Goal: Transaction & Acquisition: Purchase product/service

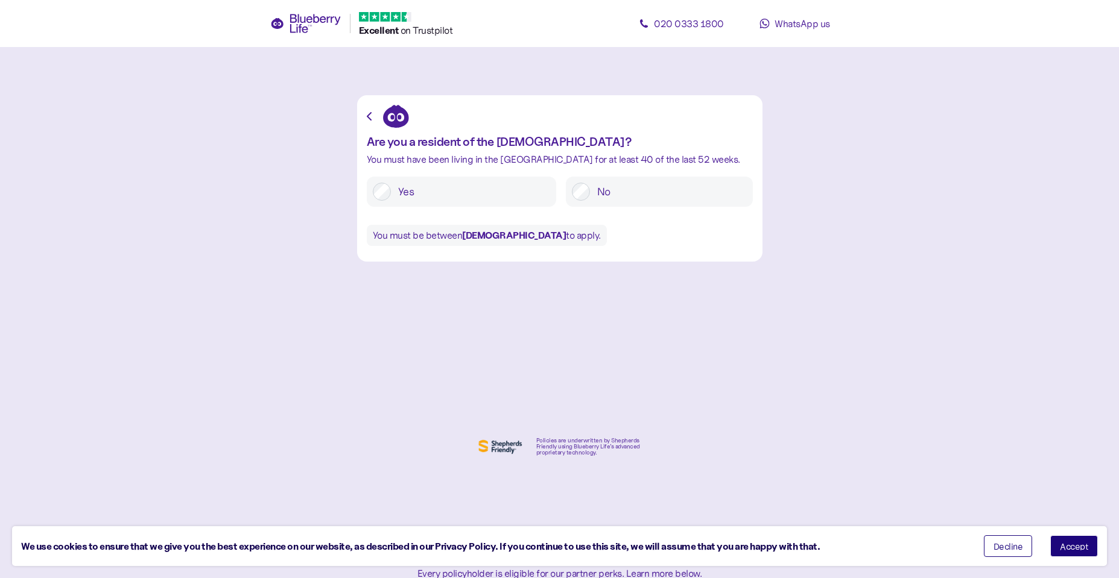
click at [391, 194] on label "Yes" at bounding box center [470, 192] width 159 height 18
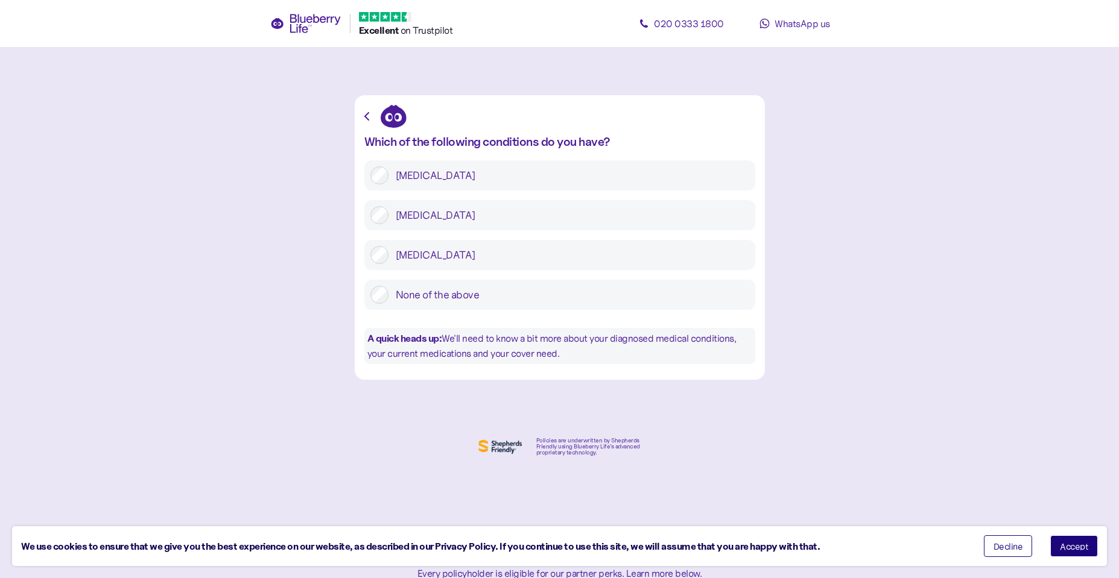
click at [454, 290] on label "None of the above" at bounding box center [568, 295] width 361 height 18
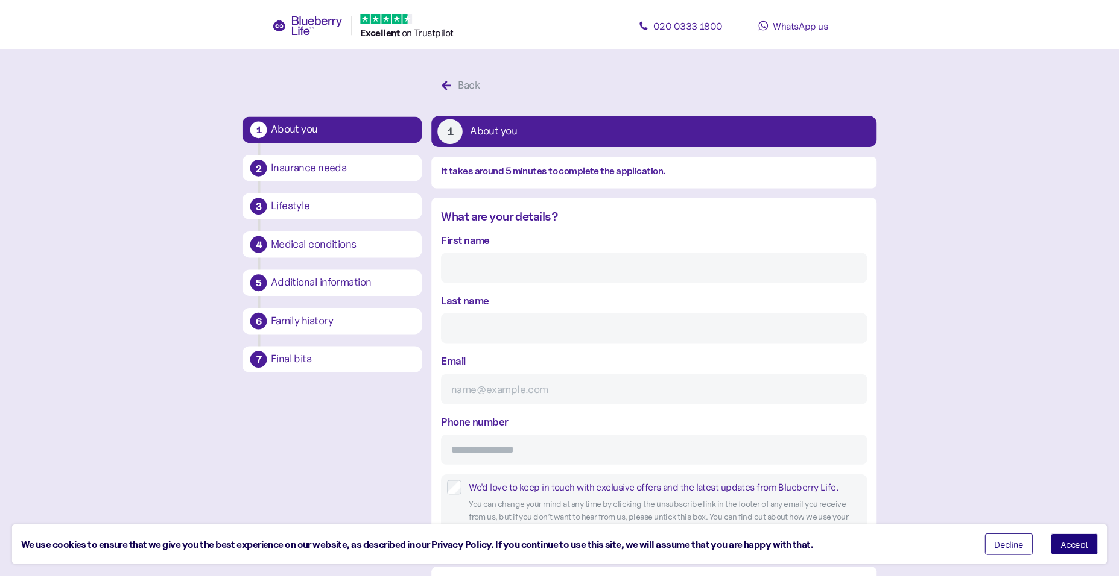
scroll to position [23, 0]
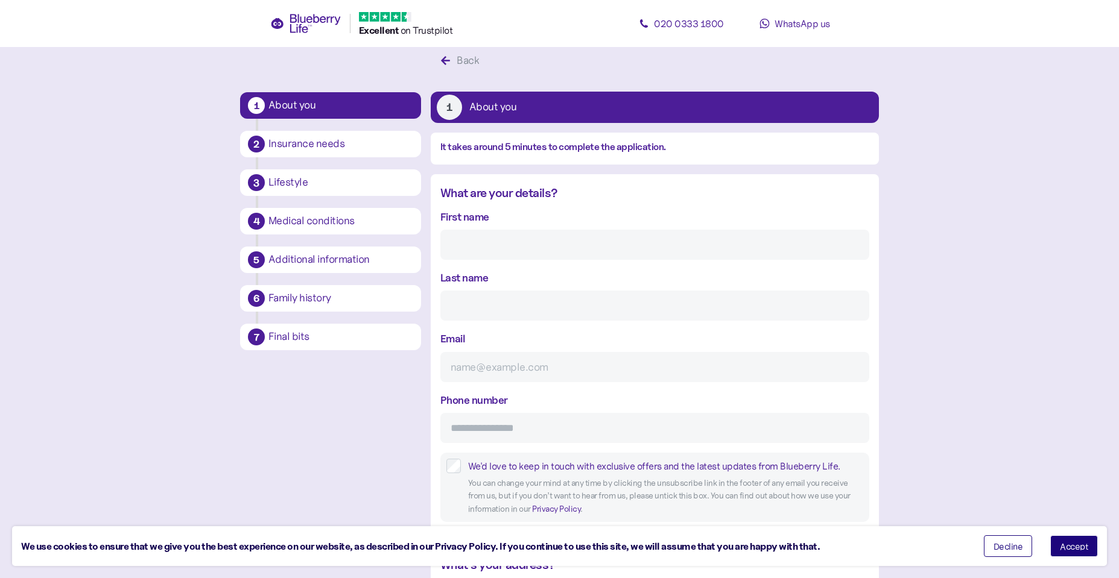
click at [305, 29] on icon at bounding box center [315, 23] width 51 height 19
